Goal: Information Seeking & Learning: Learn about a topic

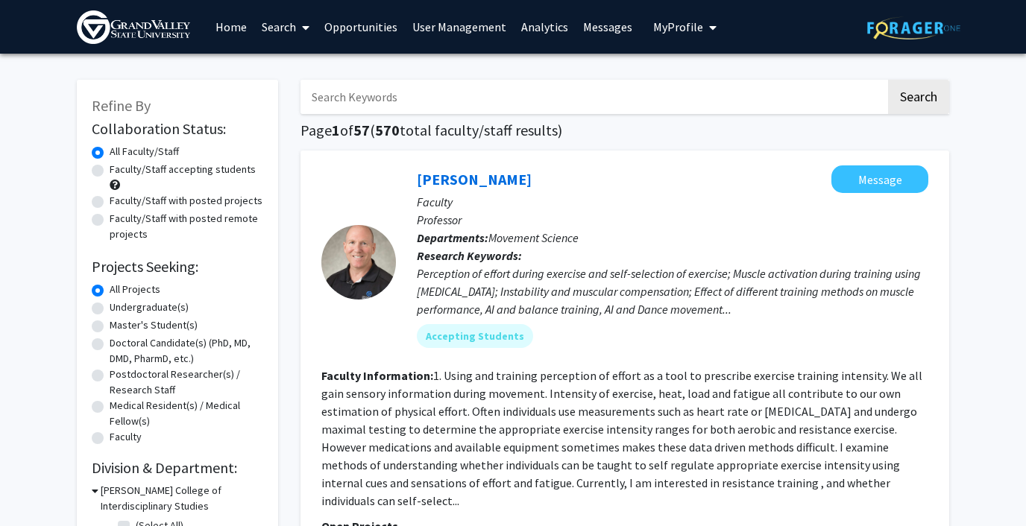
click at [540, 27] on link "Analytics" at bounding box center [545, 27] width 62 height 52
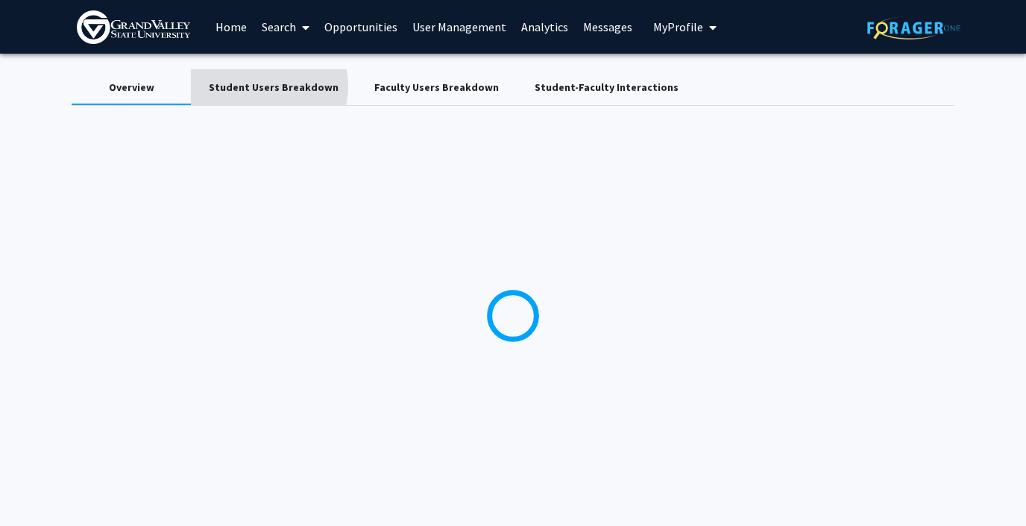
click at [263, 86] on div "Student Users Breakdown" at bounding box center [274, 88] width 130 height 16
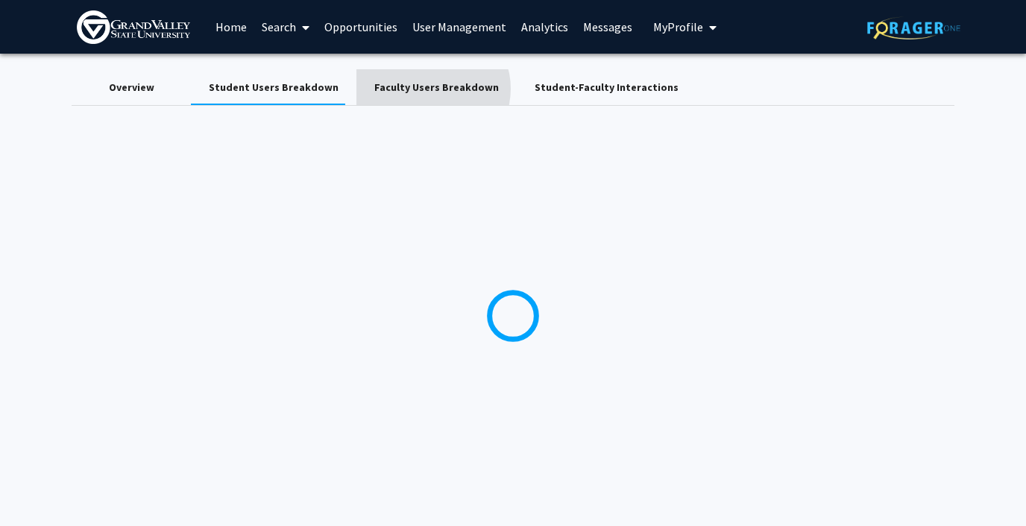
click at [420, 89] on div "Faculty Users Breakdown" at bounding box center [436, 88] width 124 height 16
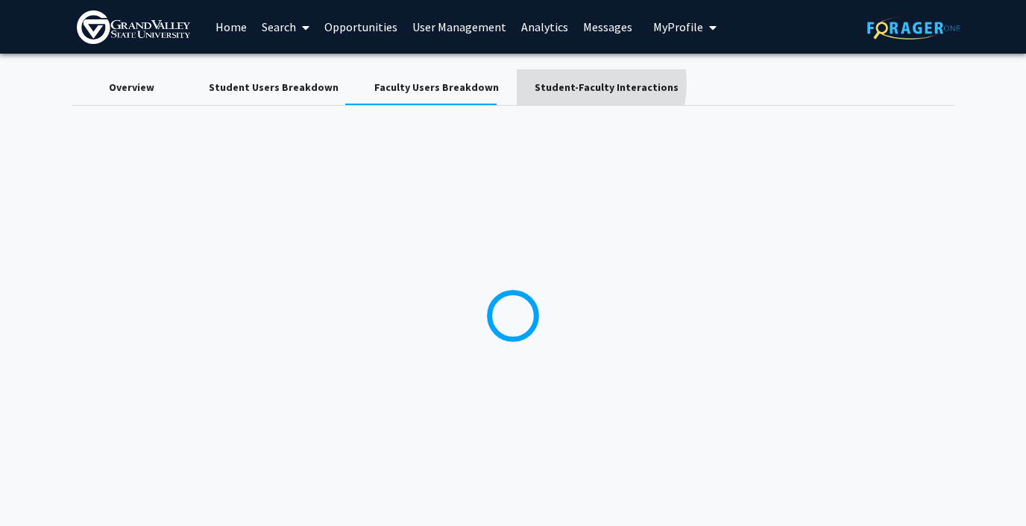
click at [559, 83] on div "Student-Faculty Interactions" at bounding box center [607, 88] width 144 height 16
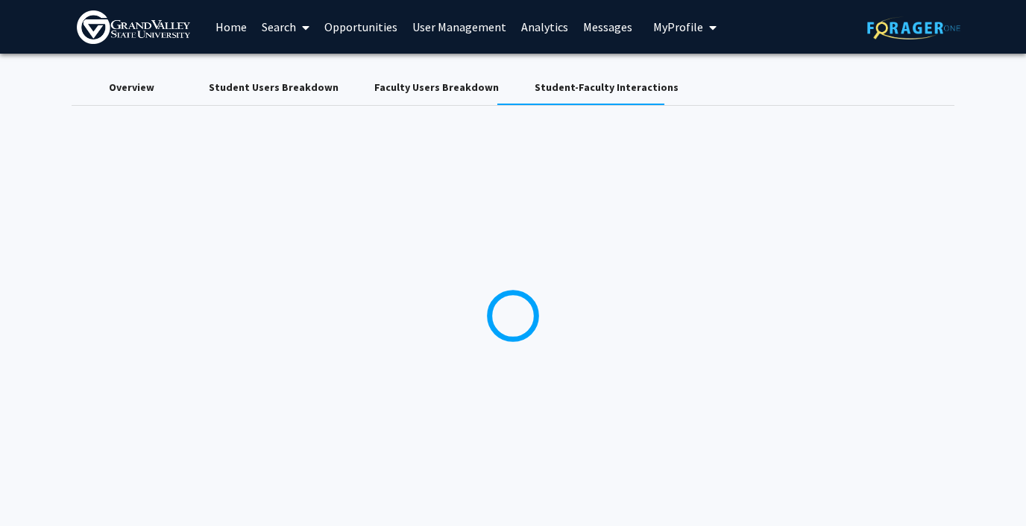
click at [661, 28] on span "My Profile" at bounding box center [678, 26] width 50 height 15
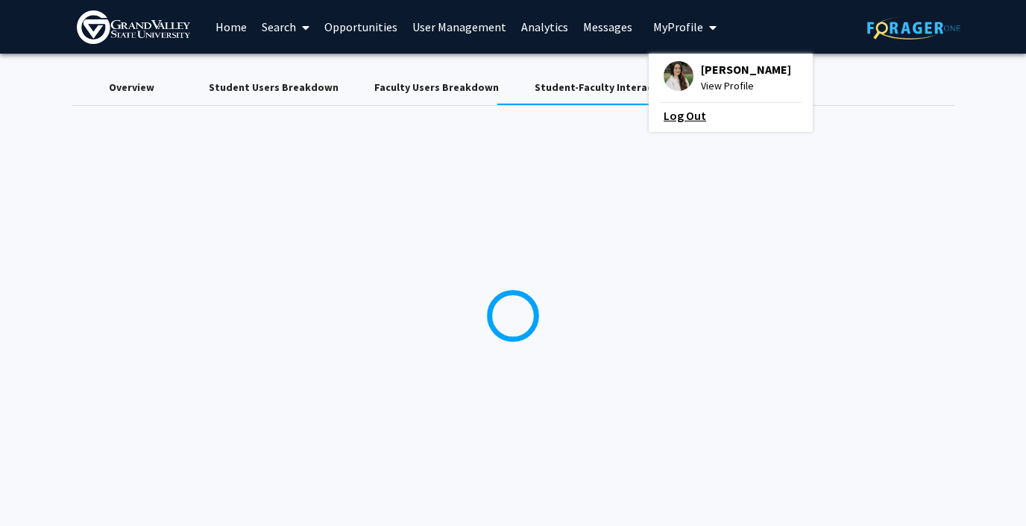
click at [670, 118] on link "Log Out" at bounding box center [730, 116] width 134 height 18
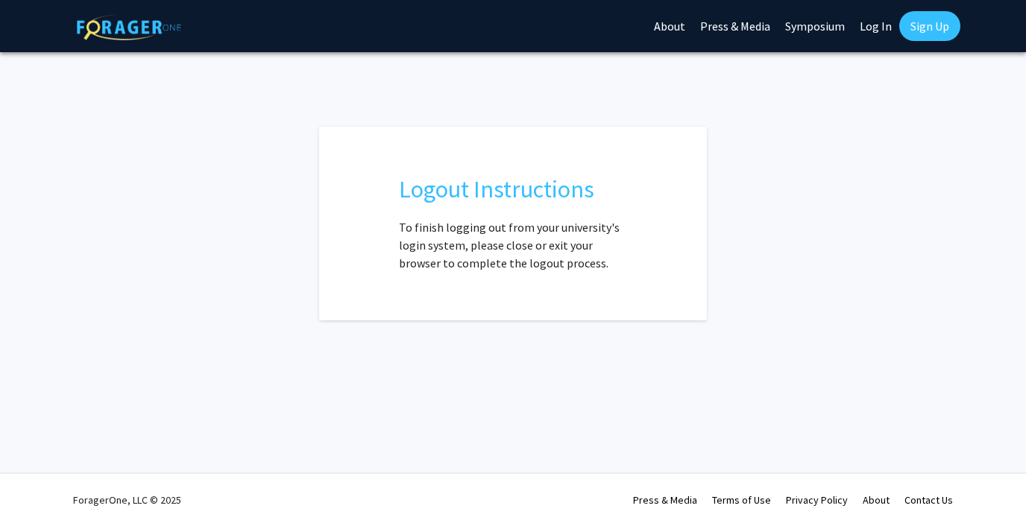
click at [877, 18] on link "Log In" at bounding box center [875, 26] width 47 height 52
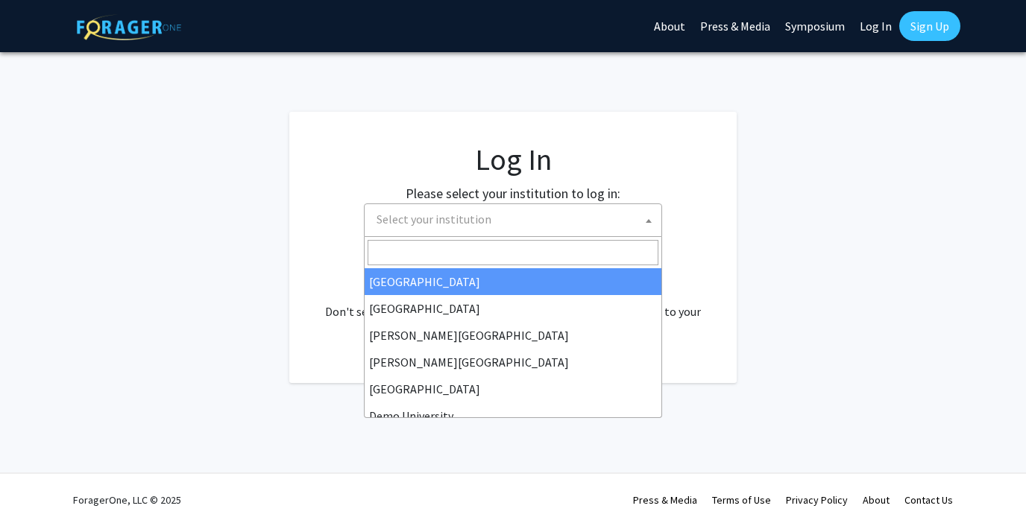
click at [410, 215] on span "Select your institution" at bounding box center [433, 219] width 115 height 15
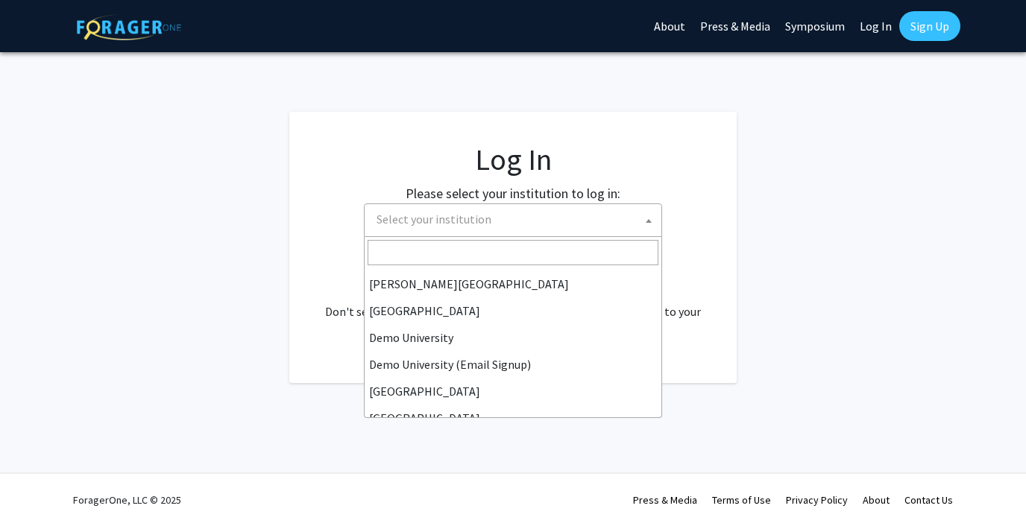
scroll to position [94, 0]
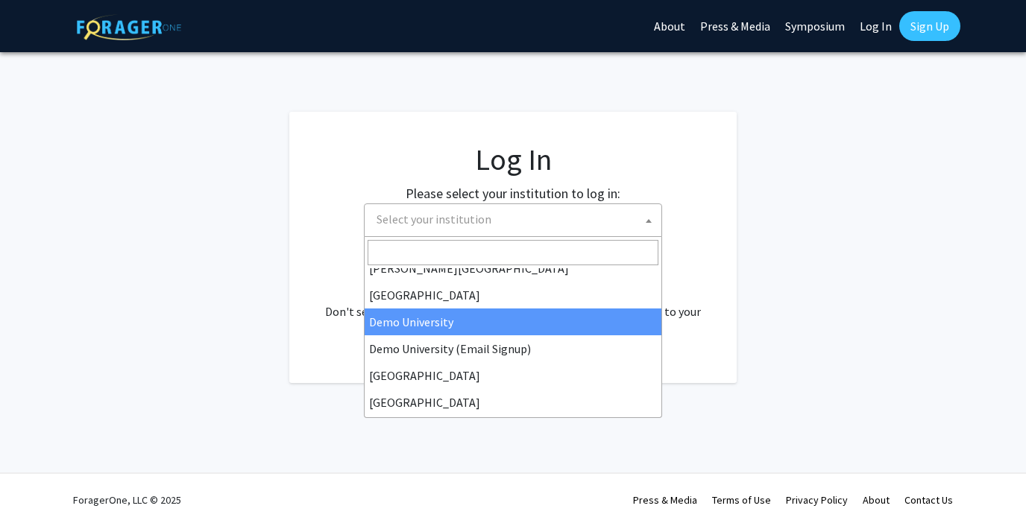
select select "8"
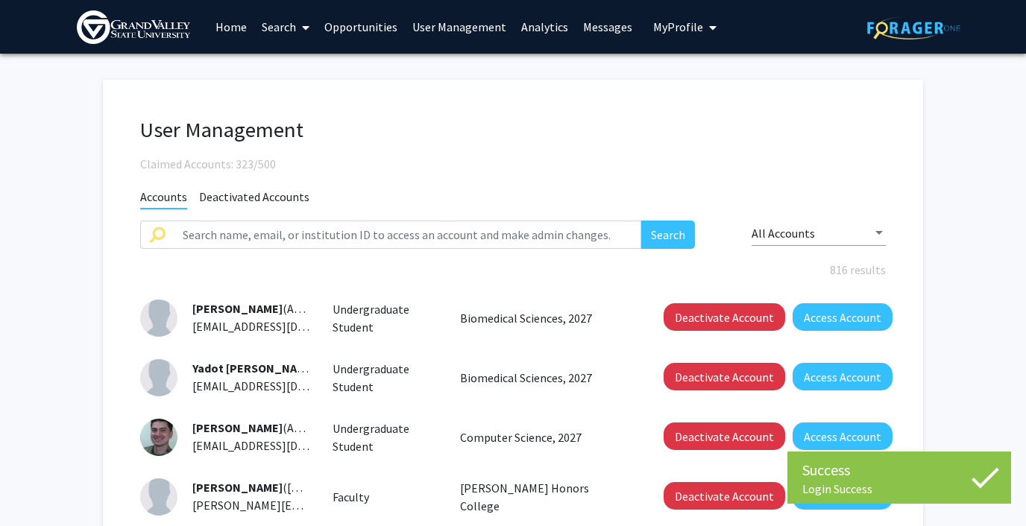
click at [529, 25] on link "Analytics" at bounding box center [545, 27] width 62 height 52
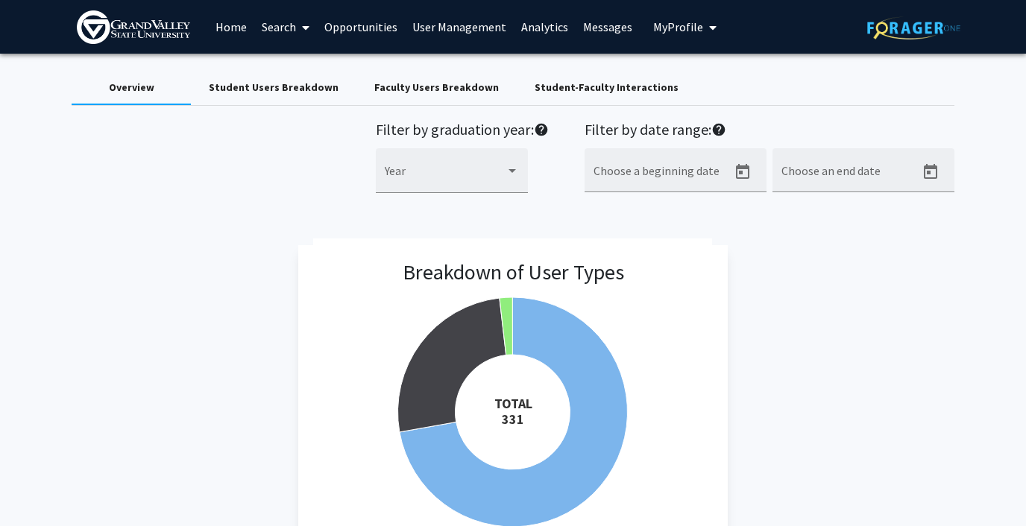
click at [558, 85] on div "Student-Faculty Interactions" at bounding box center [607, 88] width 144 height 16
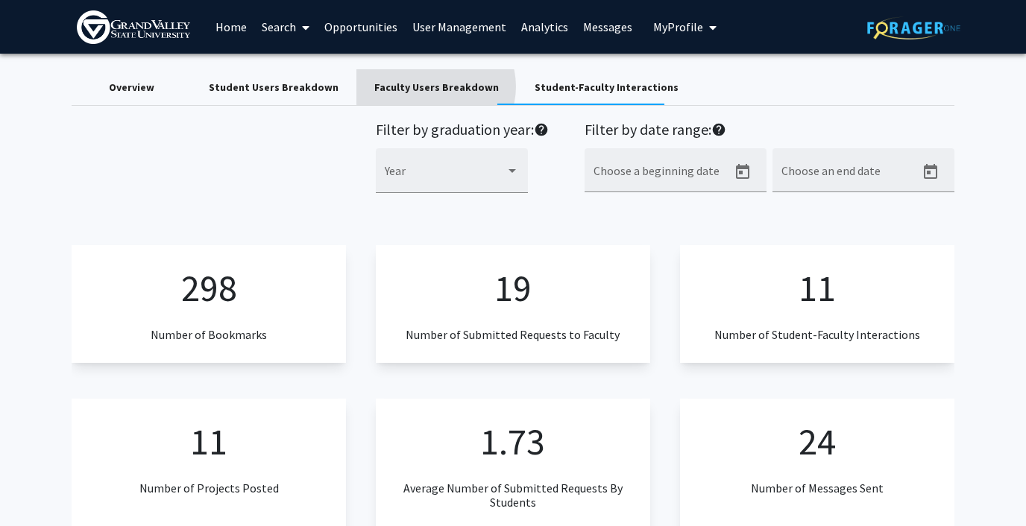
click at [424, 86] on div "Faculty Users Breakdown" at bounding box center [436, 88] width 124 height 16
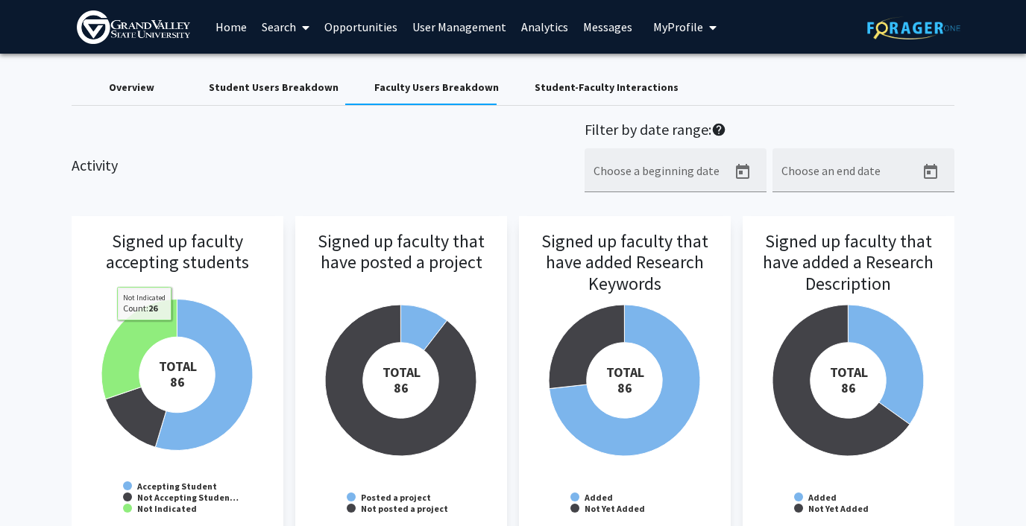
click at [262, 86] on div "Student Users Breakdown" at bounding box center [274, 88] width 130 height 16
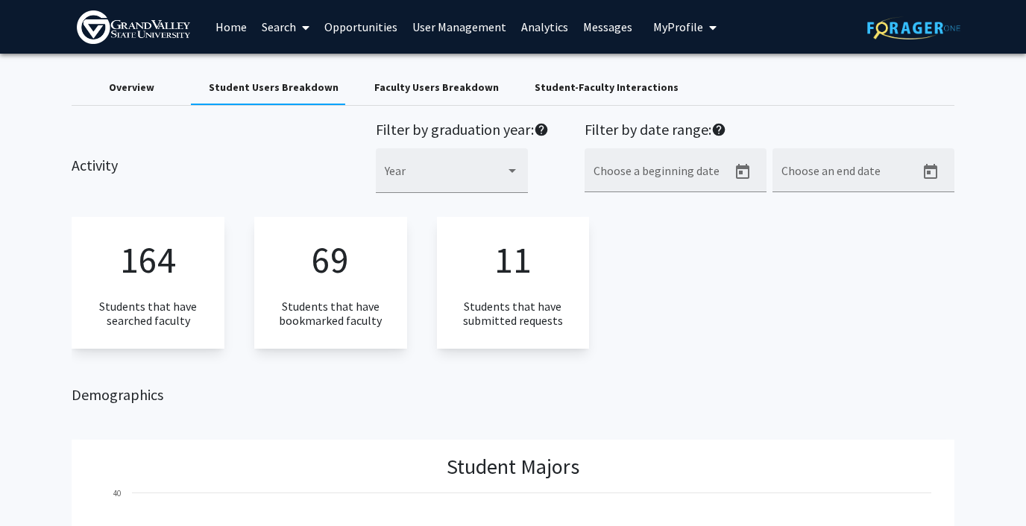
click at [148, 90] on div "Overview" at bounding box center [131, 88] width 45 height 16
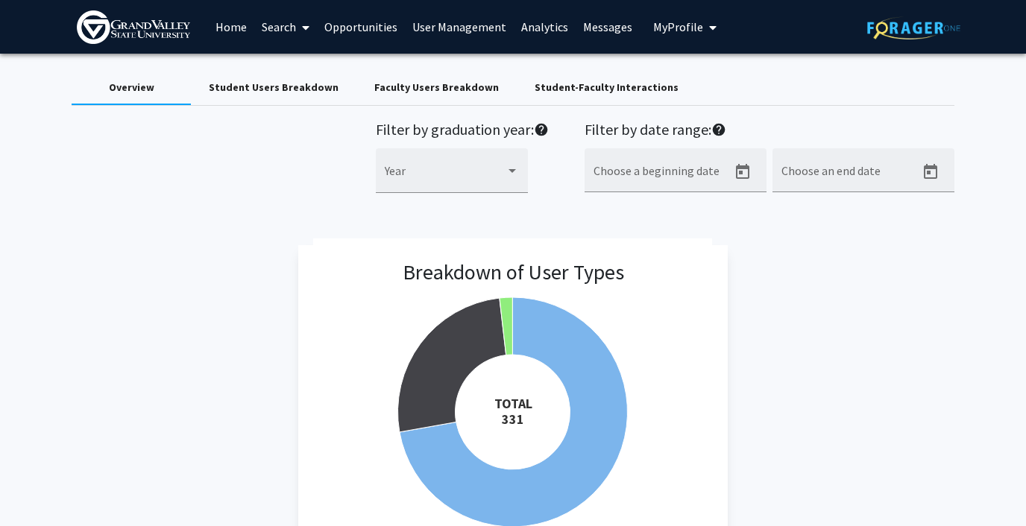
click at [561, 86] on div "Student-Faculty Interactions" at bounding box center [607, 88] width 144 height 16
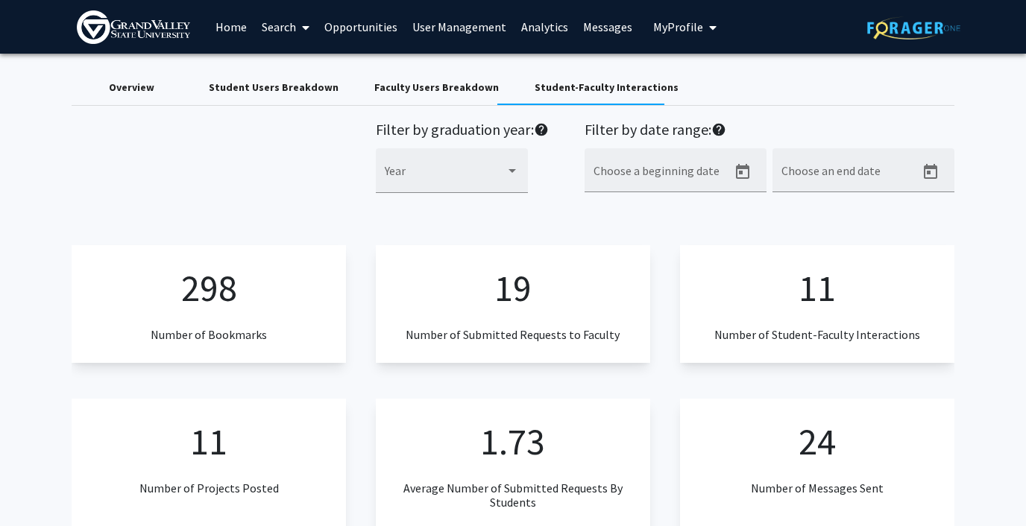
click at [390, 81] on div "Faculty Users Breakdown" at bounding box center [436, 88] width 124 height 16
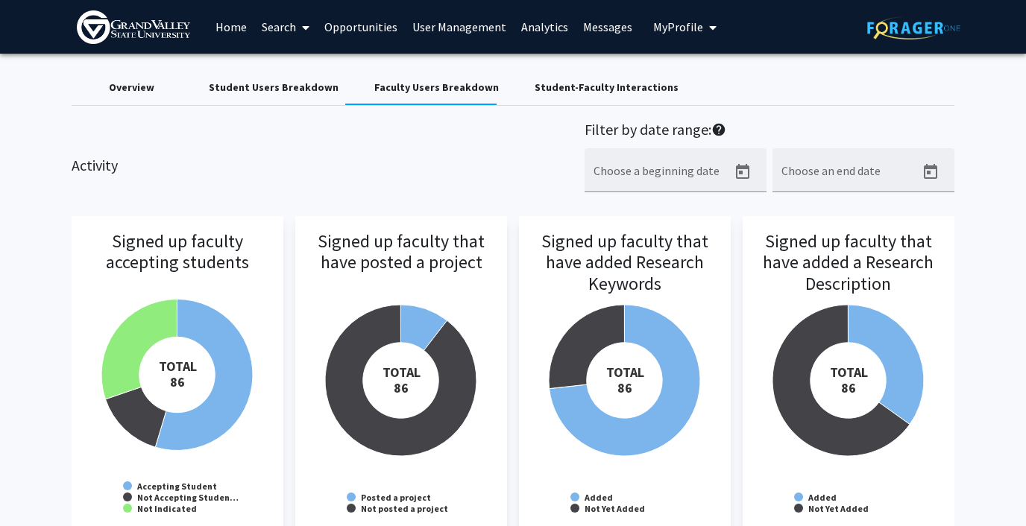
click at [130, 83] on div "Overview" at bounding box center [131, 88] width 45 height 16
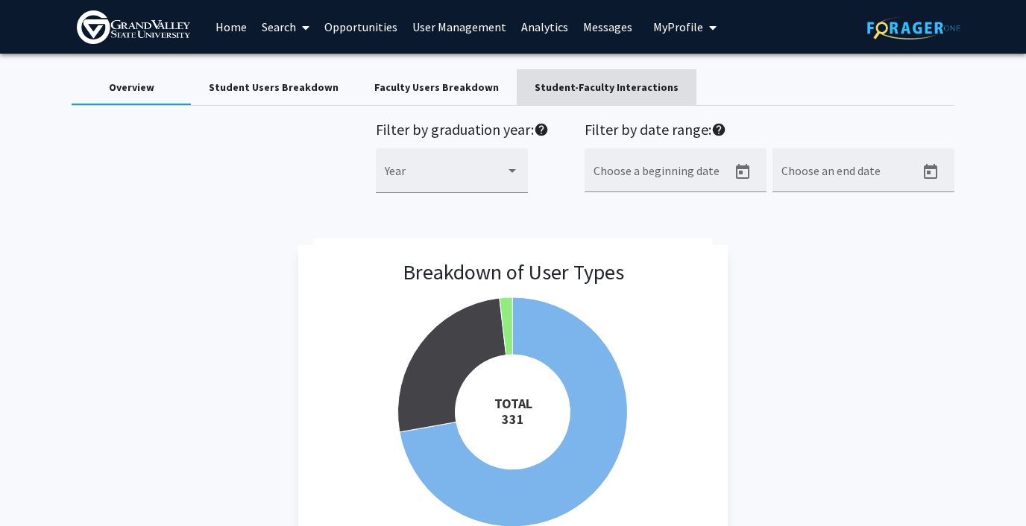
click at [599, 83] on div "Student-Faculty Interactions" at bounding box center [607, 88] width 144 height 16
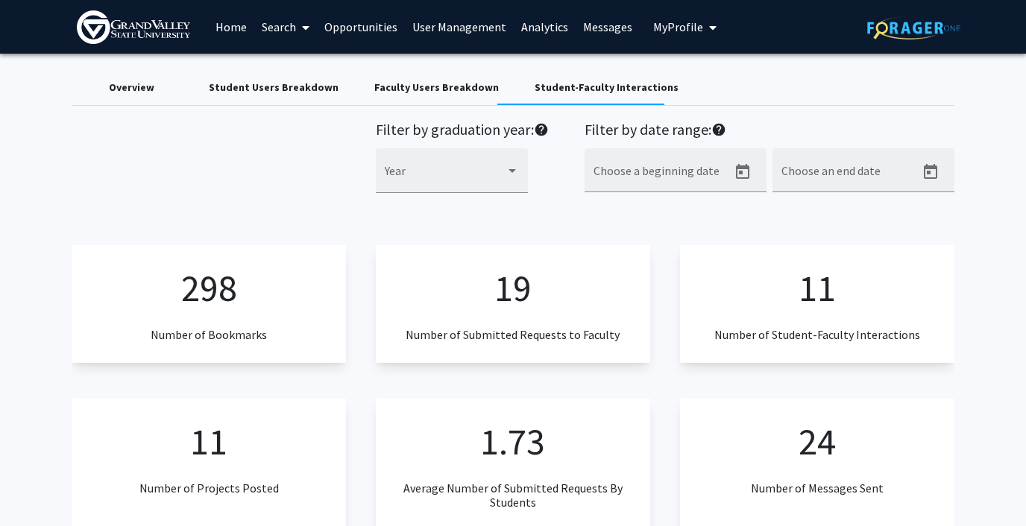
click at [683, 25] on span "My Profile" at bounding box center [678, 26] width 50 height 15
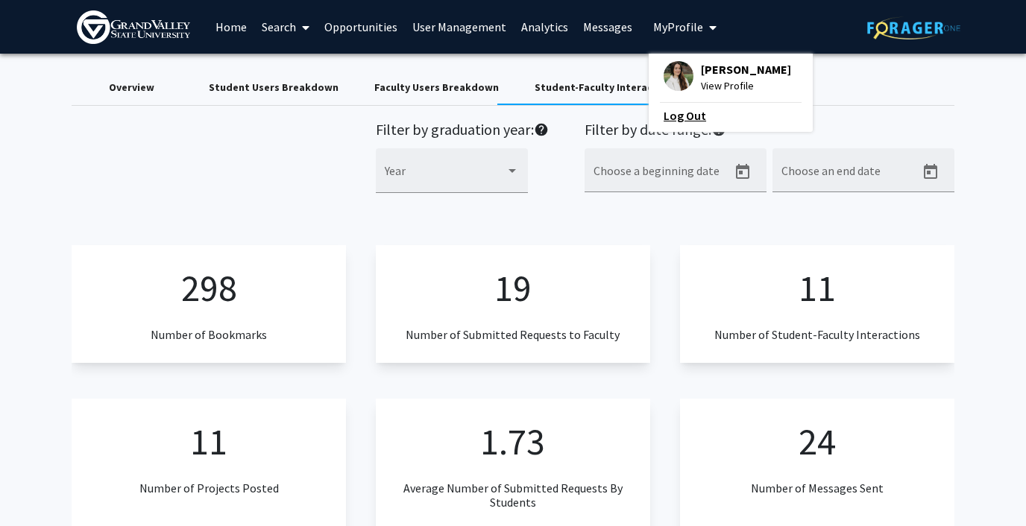
click at [678, 116] on link "Log Out" at bounding box center [730, 116] width 134 height 18
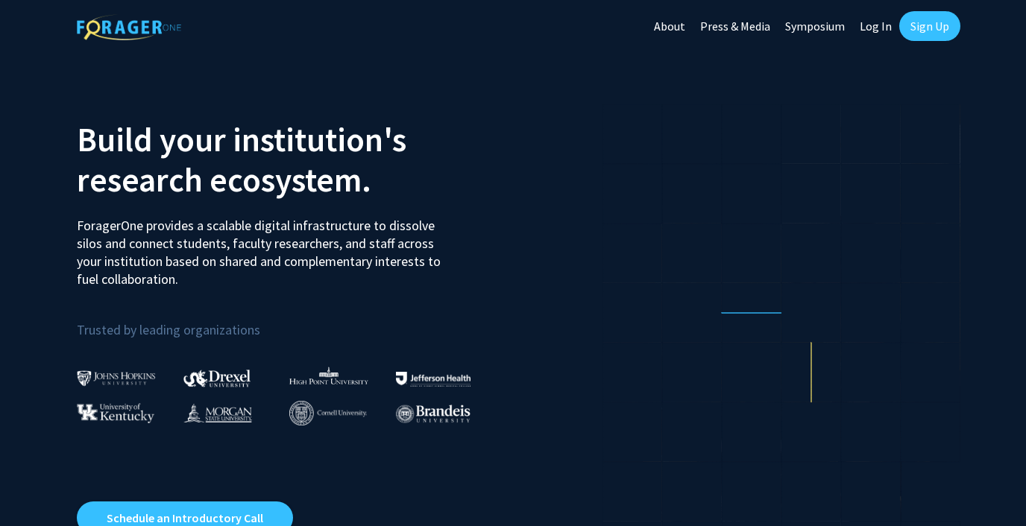
click at [872, 28] on link "Log In" at bounding box center [875, 26] width 47 height 52
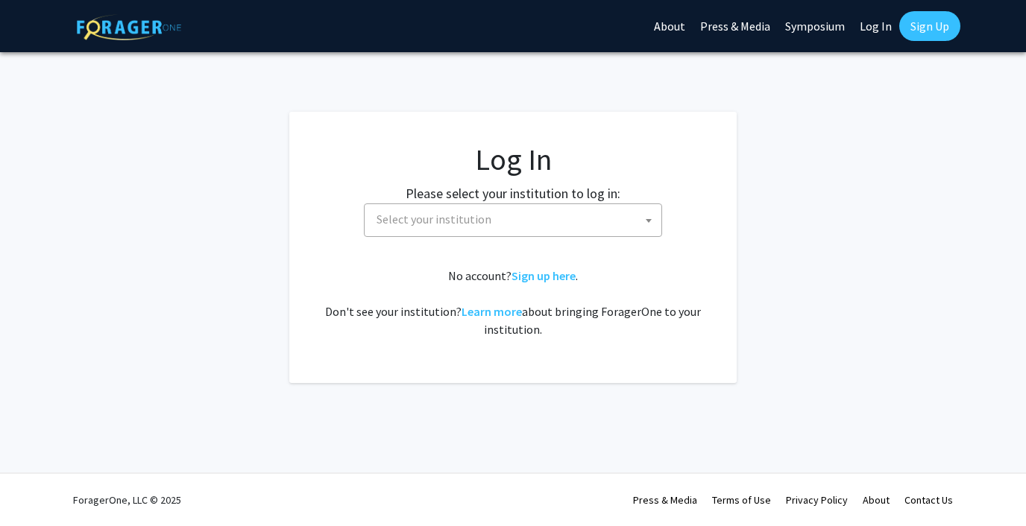
click at [504, 219] on span "Select your institution" at bounding box center [515, 219] width 291 height 31
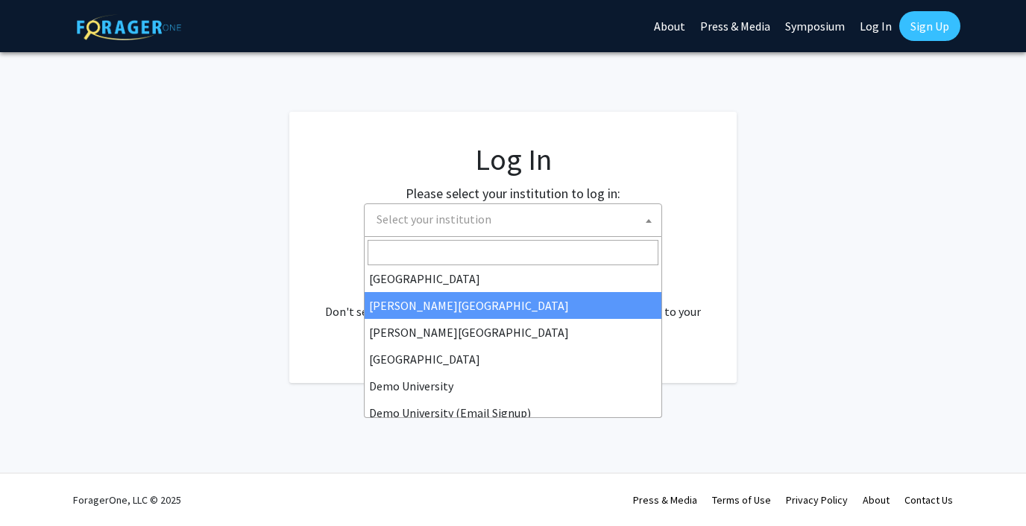
scroll to position [60, 0]
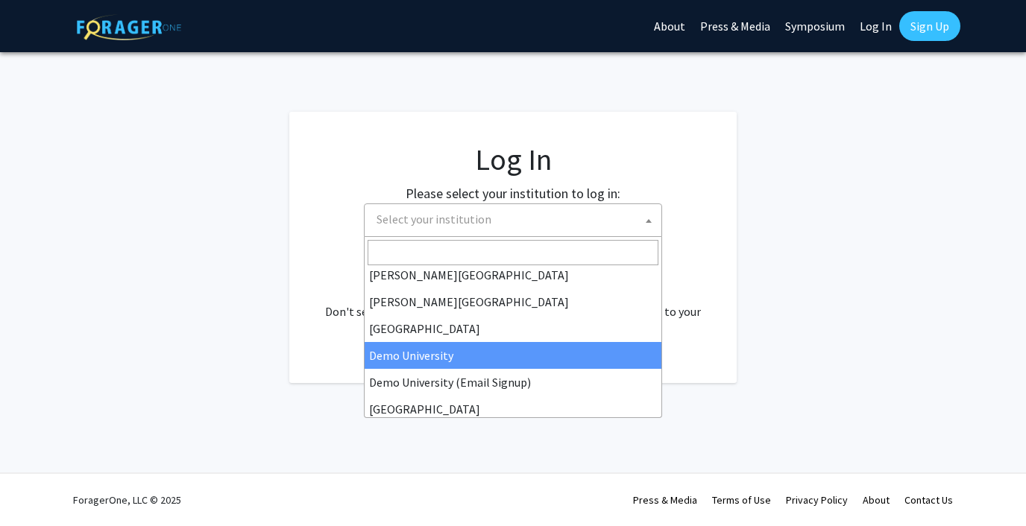
select select "8"
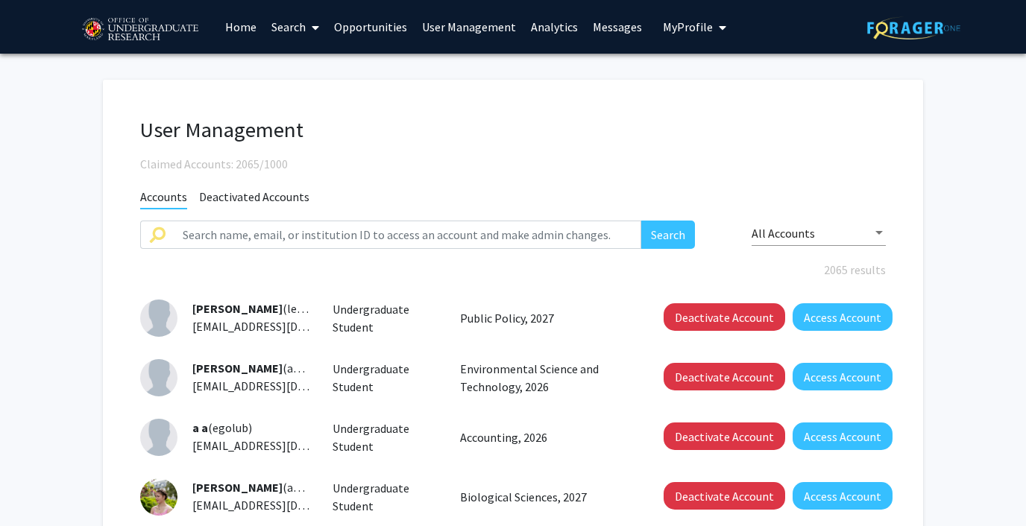
click at [539, 18] on link "Analytics" at bounding box center [554, 27] width 62 height 52
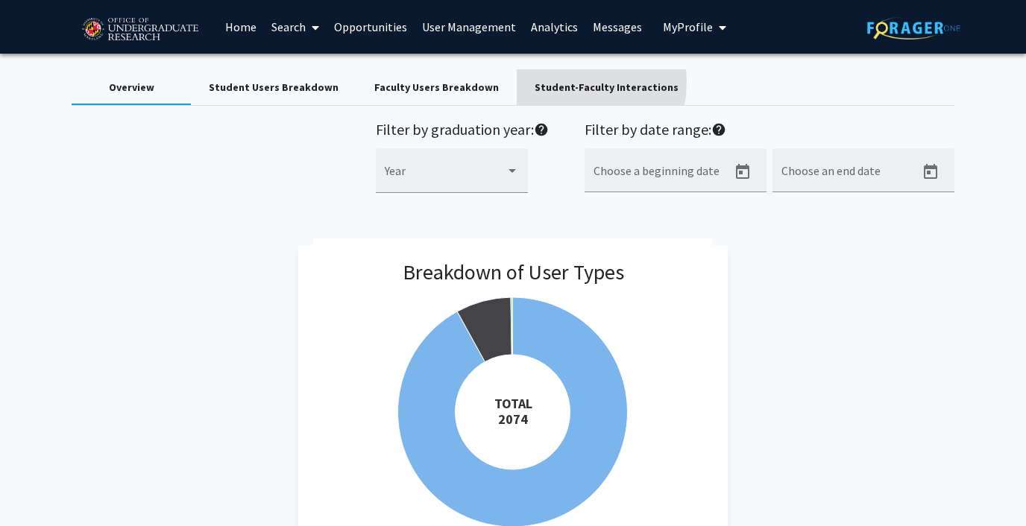
click at [535, 81] on div "Student-Faculty Interactions" at bounding box center [607, 88] width 144 height 16
